Goal: Find contact information: Find contact information

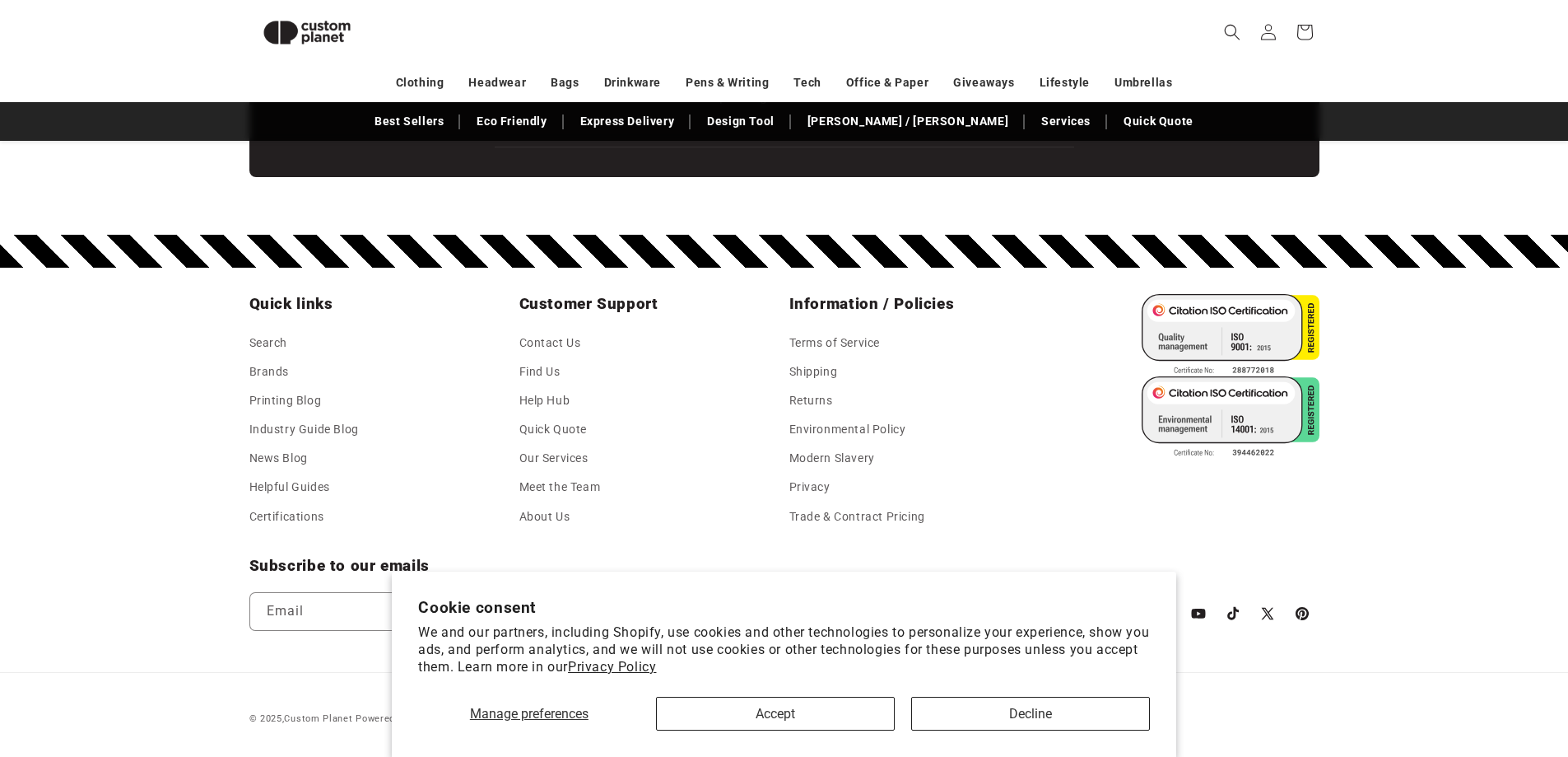
scroll to position [0, 1568]
click at [552, 481] on link "Meet the Team" at bounding box center [560, 488] width 81 height 29
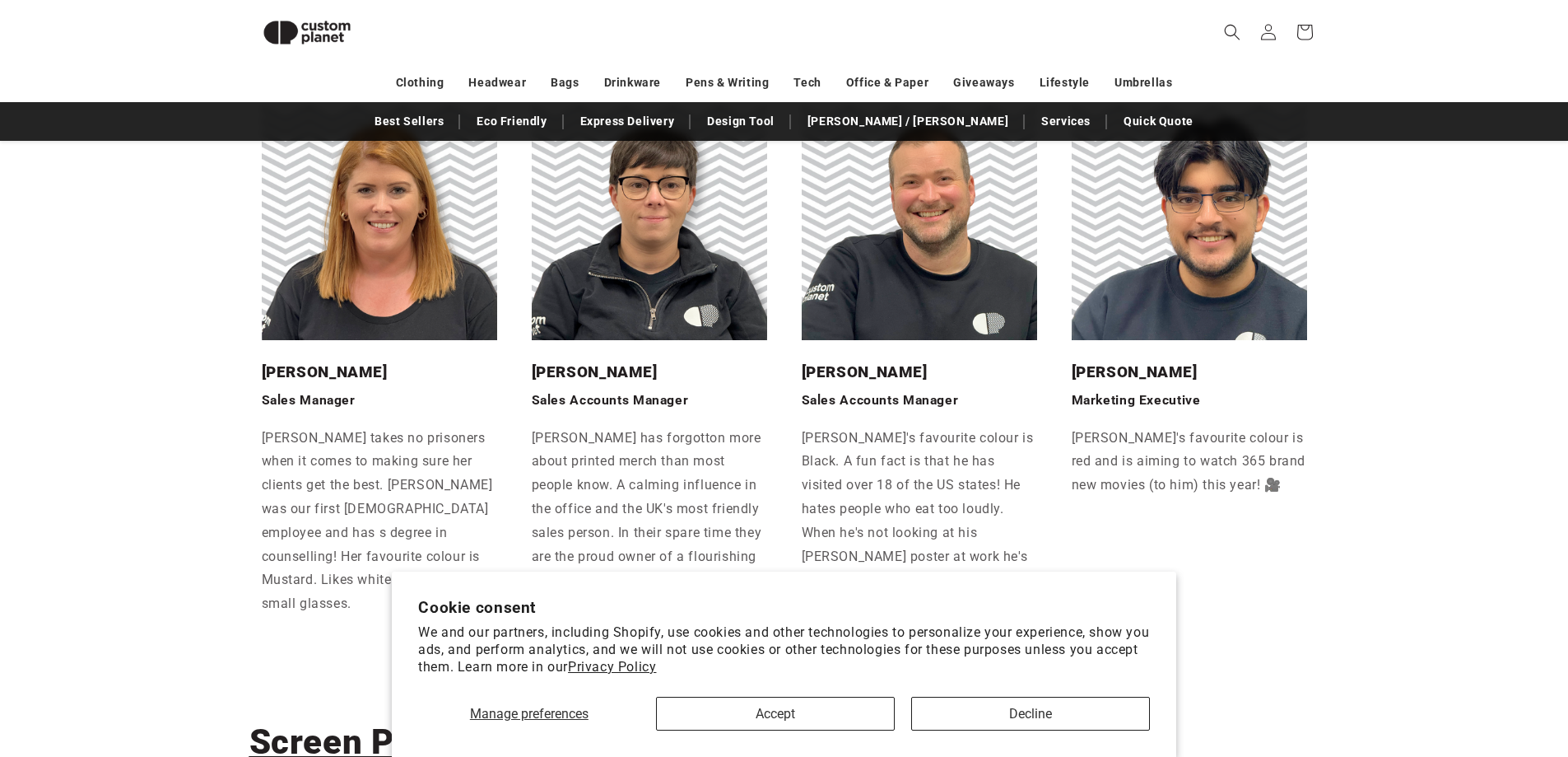
scroll to position [884, 0]
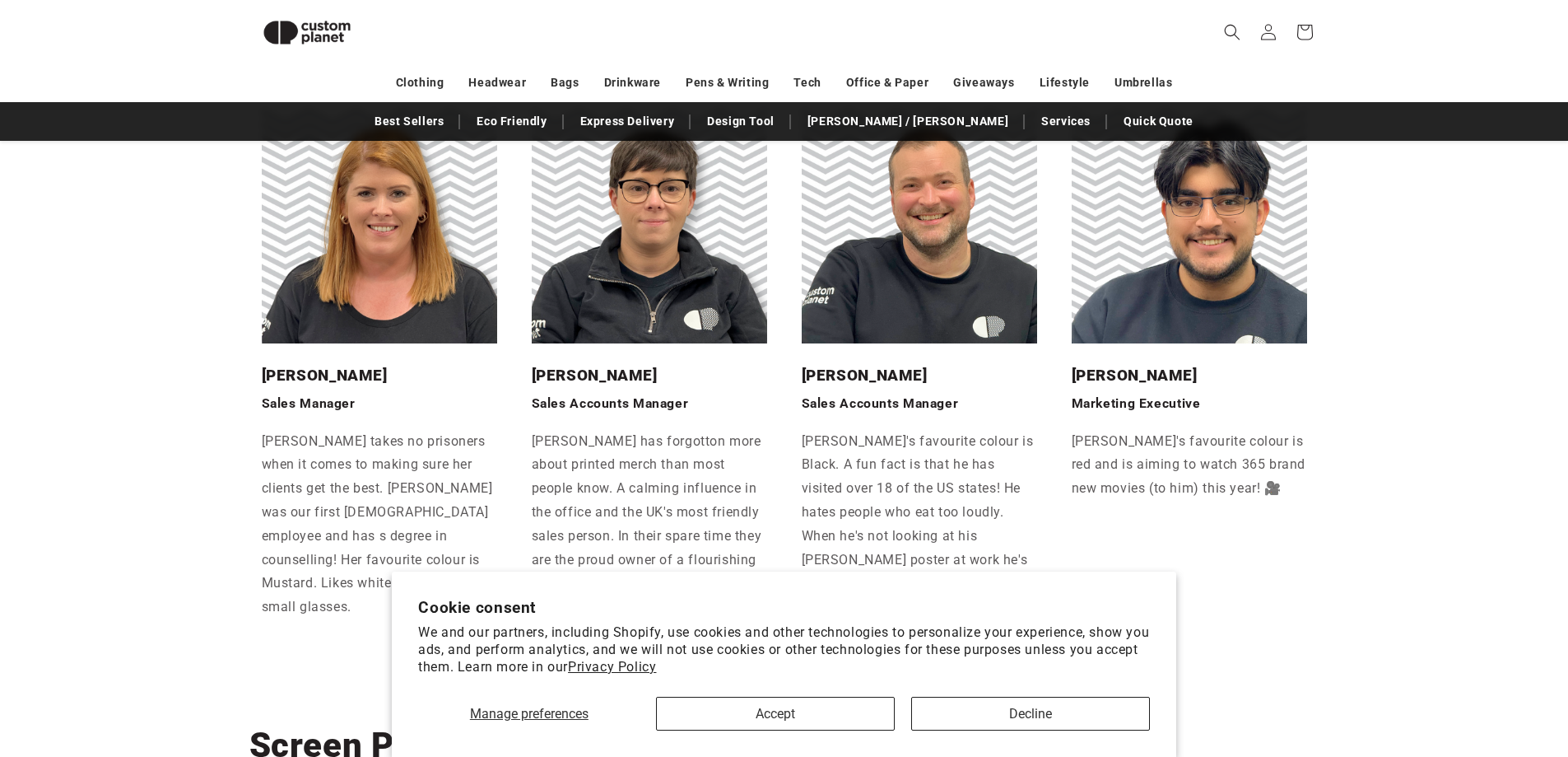
click at [902, 278] on img at bounding box center [919, 225] width 235 height 236
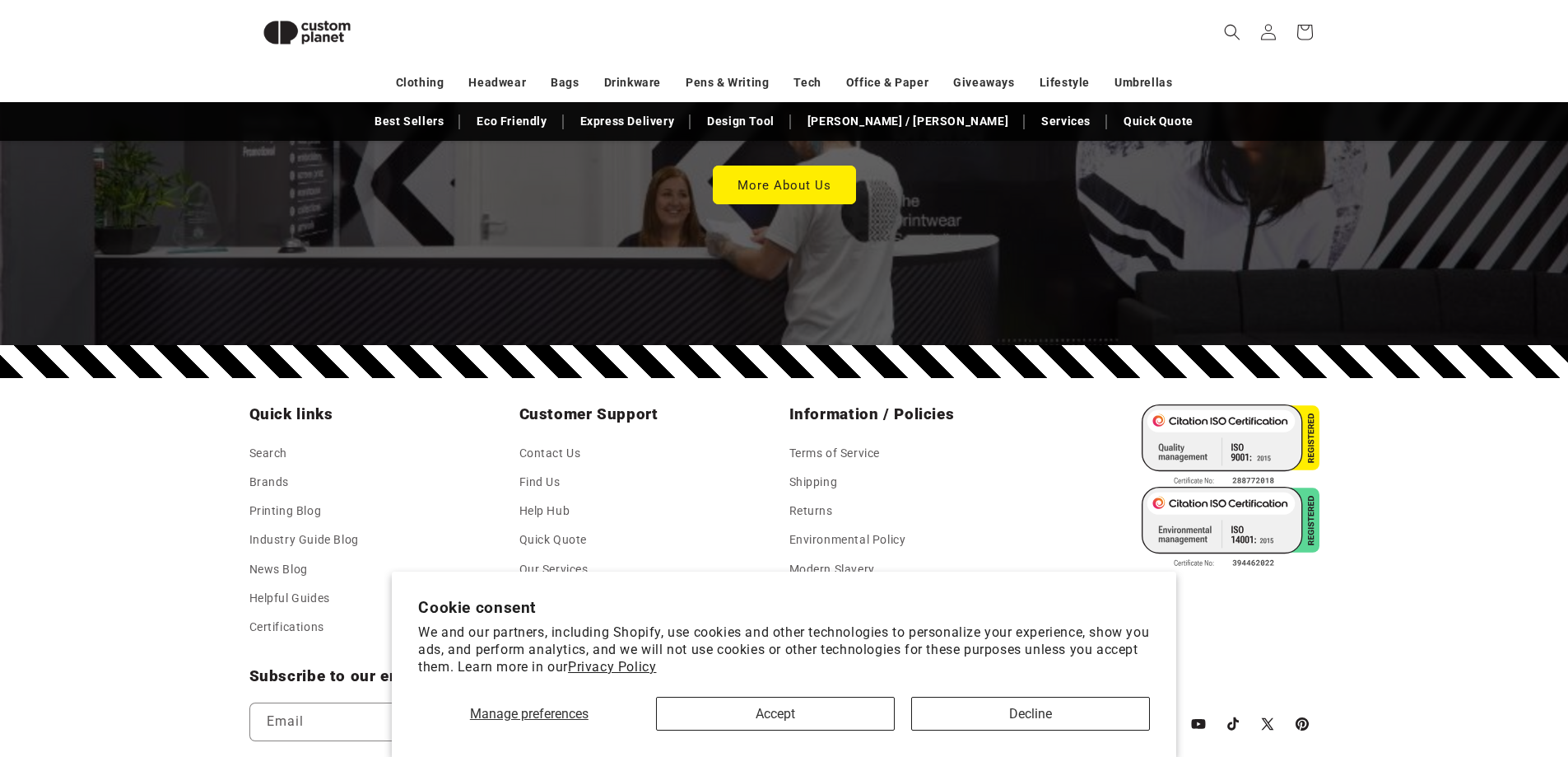
scroll to position [4761, 0]
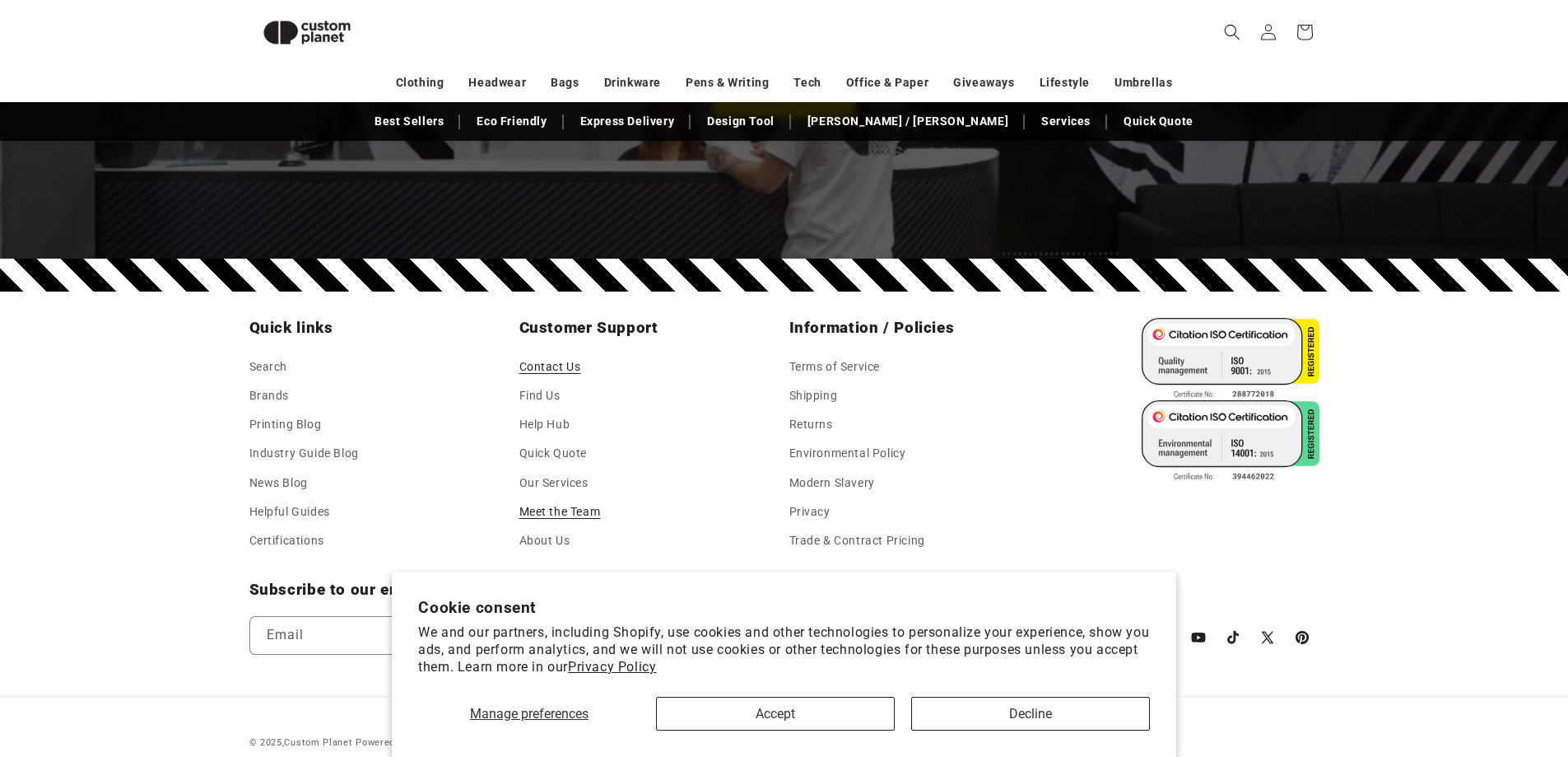
click at [551, 357] on link "Contact Us" at bounding box center [550, 368] width 62 height 24
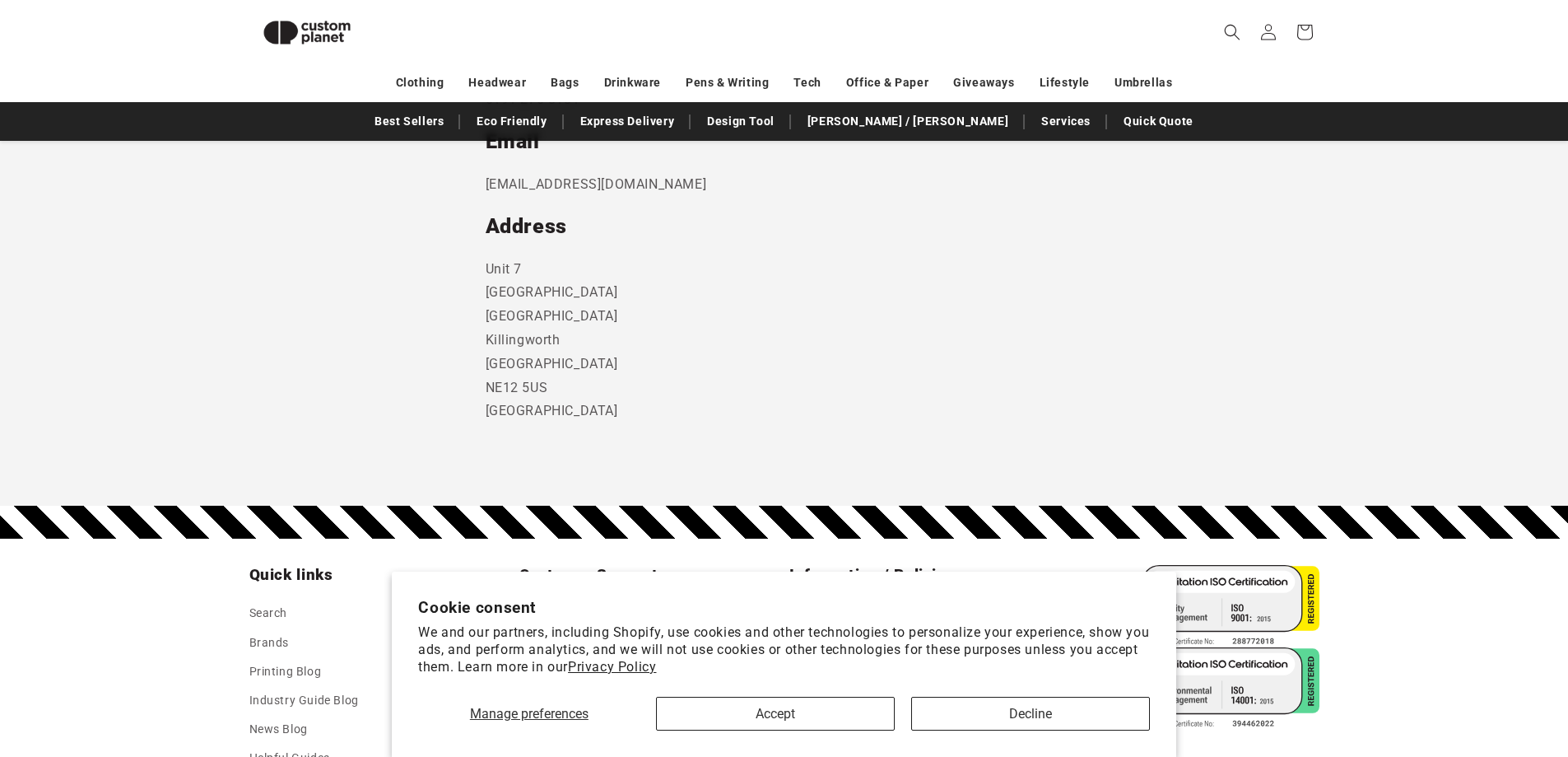
scroll to position [965, 0]
